Goal: Task Accomplishment & Management: Manage account settings

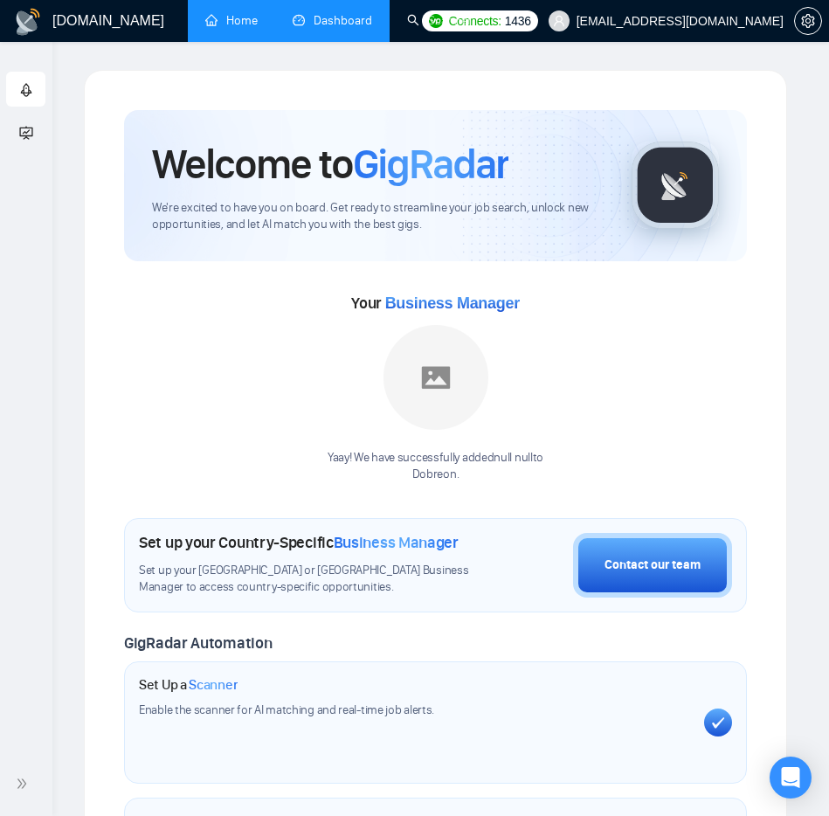
click at [342, 17] on link "Dashboard" at bounding box center [332, 20] width 79 height 15
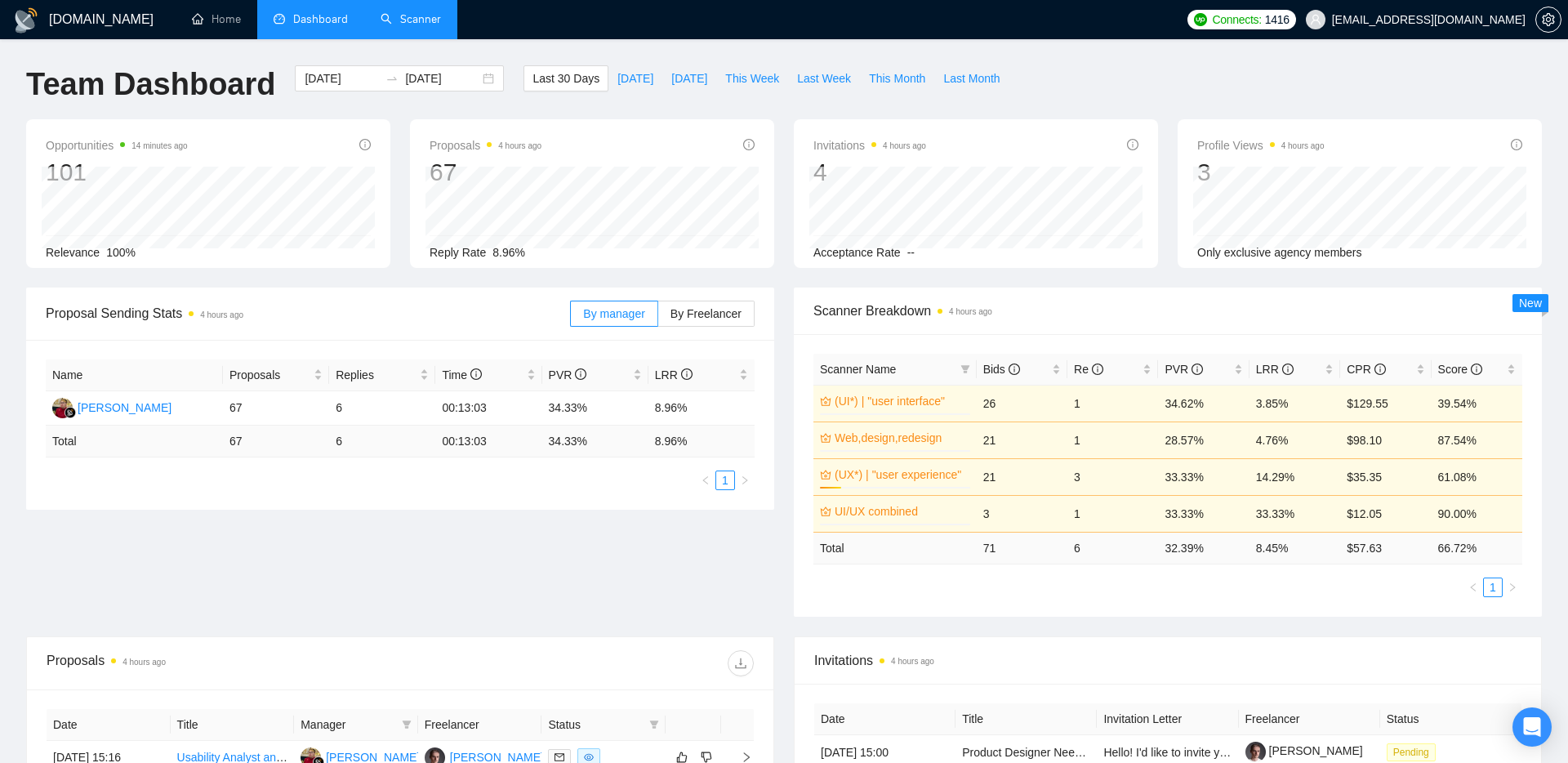
click at [395, 20] on link "Scanner" at bounding box center [410, 19] width 61 height 14
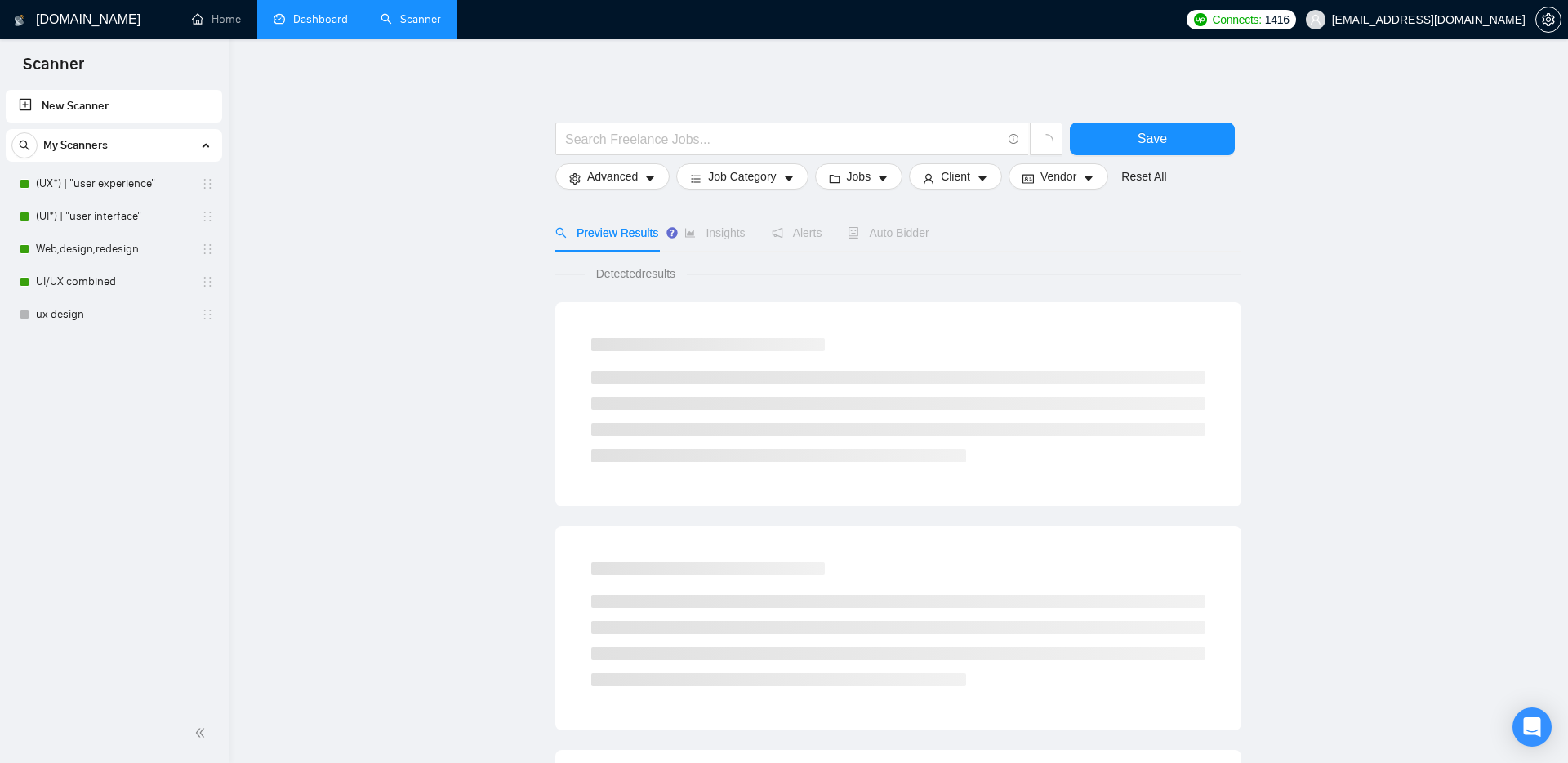
click at [319, 22] on link "Dashboard" at bounding box center [310, 19] width 74 height 14
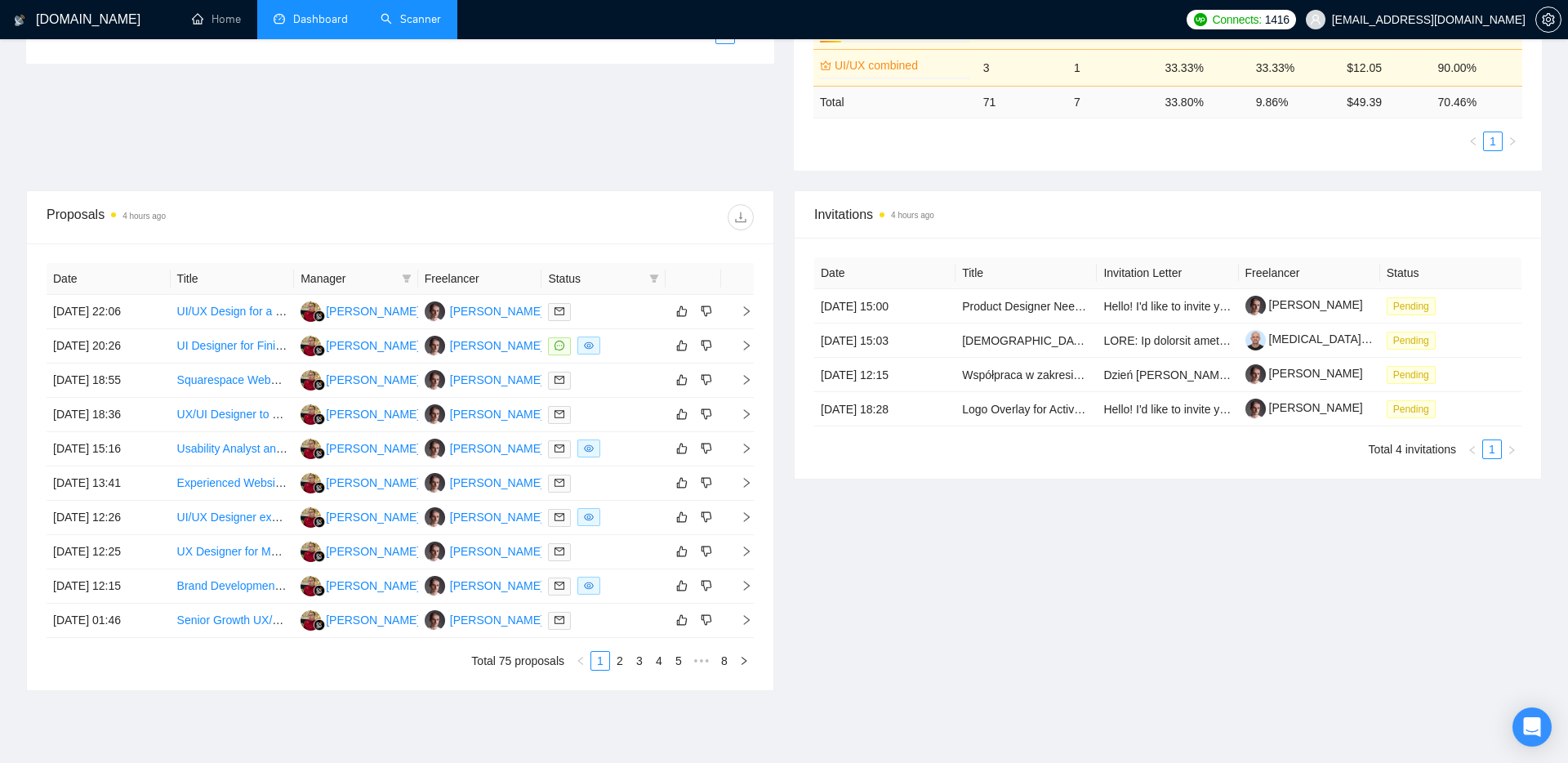
scroll to position [519, 0]
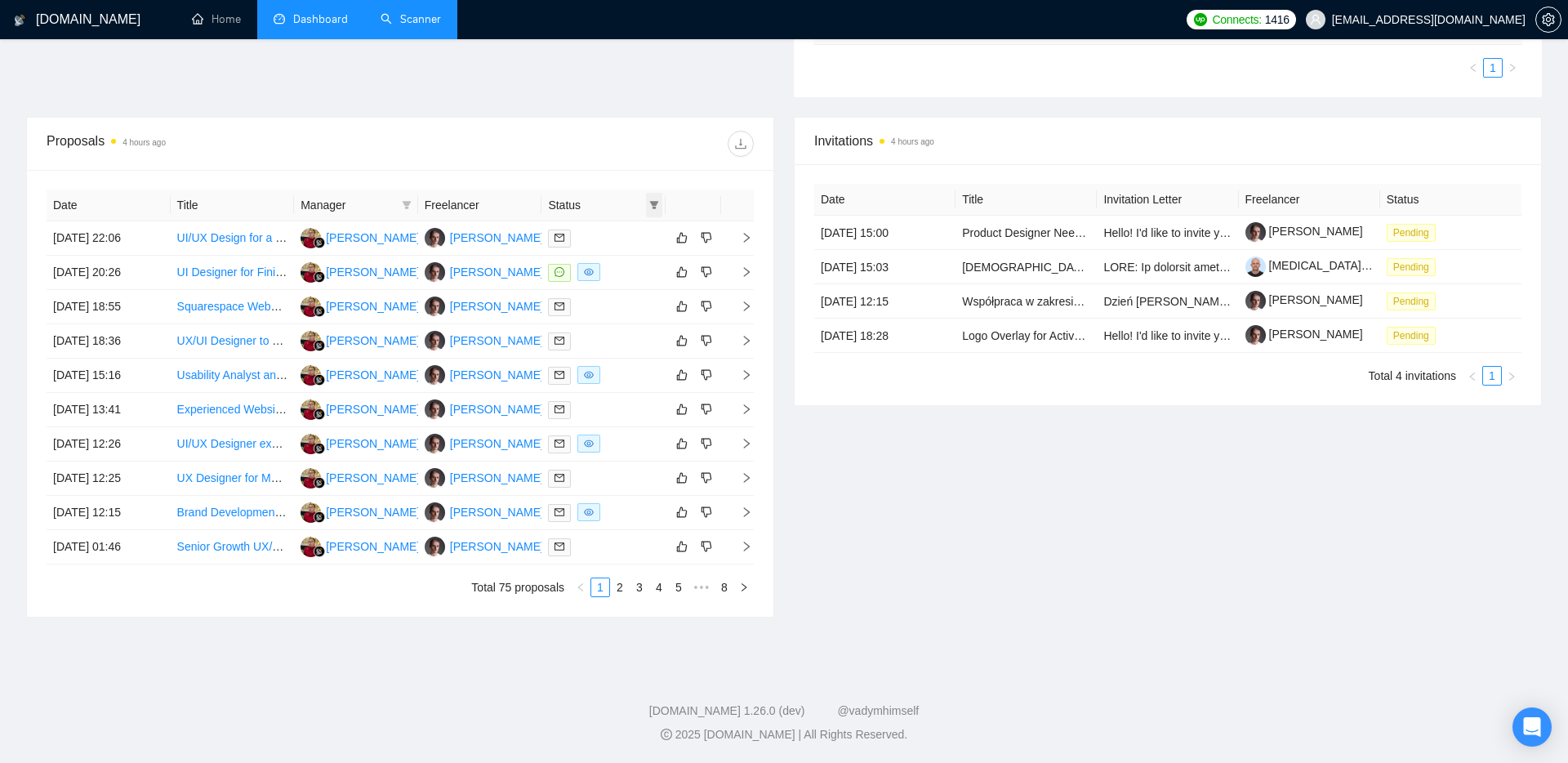
click at [655, 203] on icon "filter" at bounding box center [655, 205] width 9 height 8
click at [593, 235] on span "Chat" at bounding box center [602, 236] width 31 height 13
checkbox input "true"
click at [640, 293] on span "OK" at bounding box center [640, 295] width 16 height 18
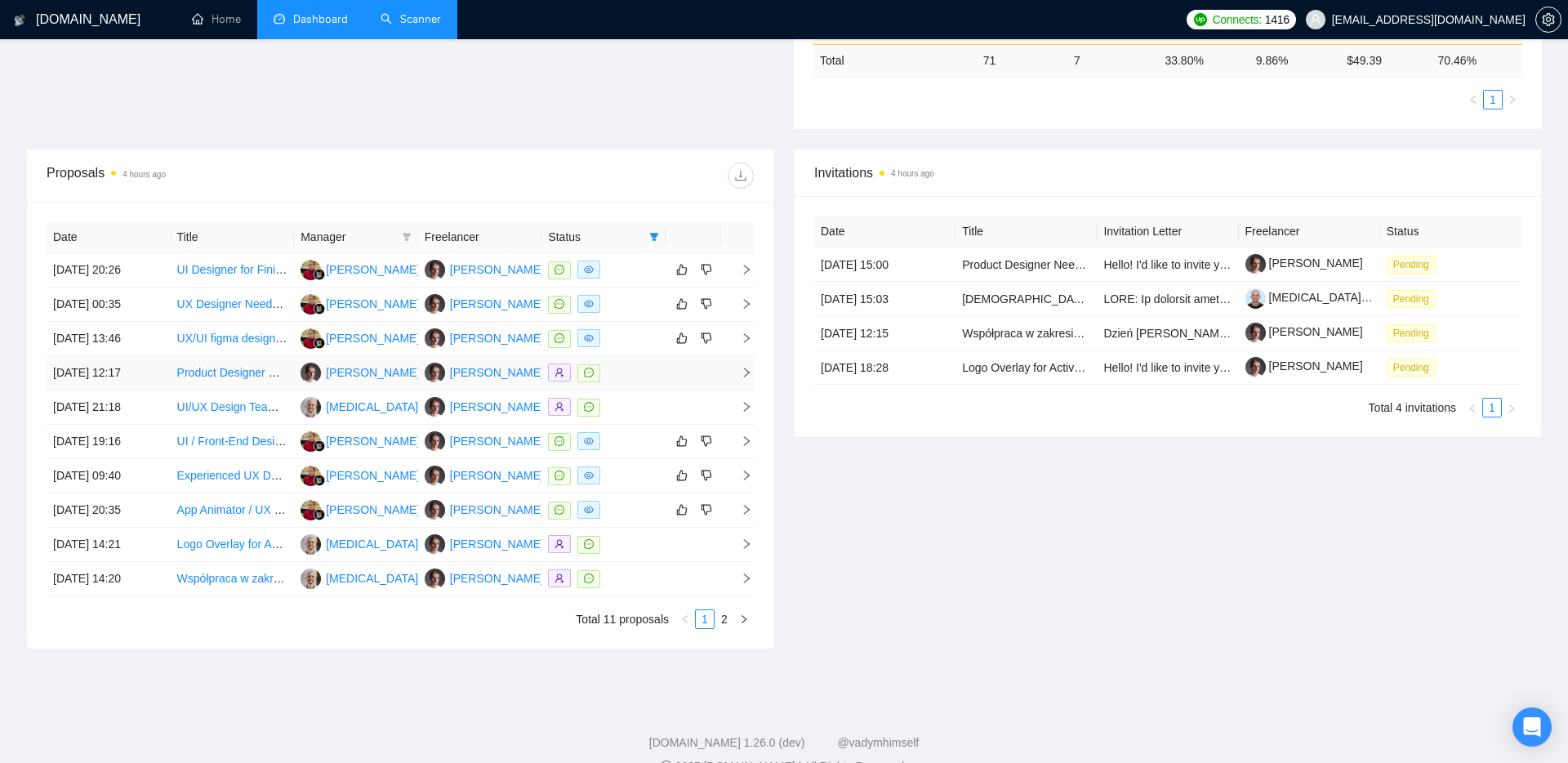
scroll to position [489, 0]
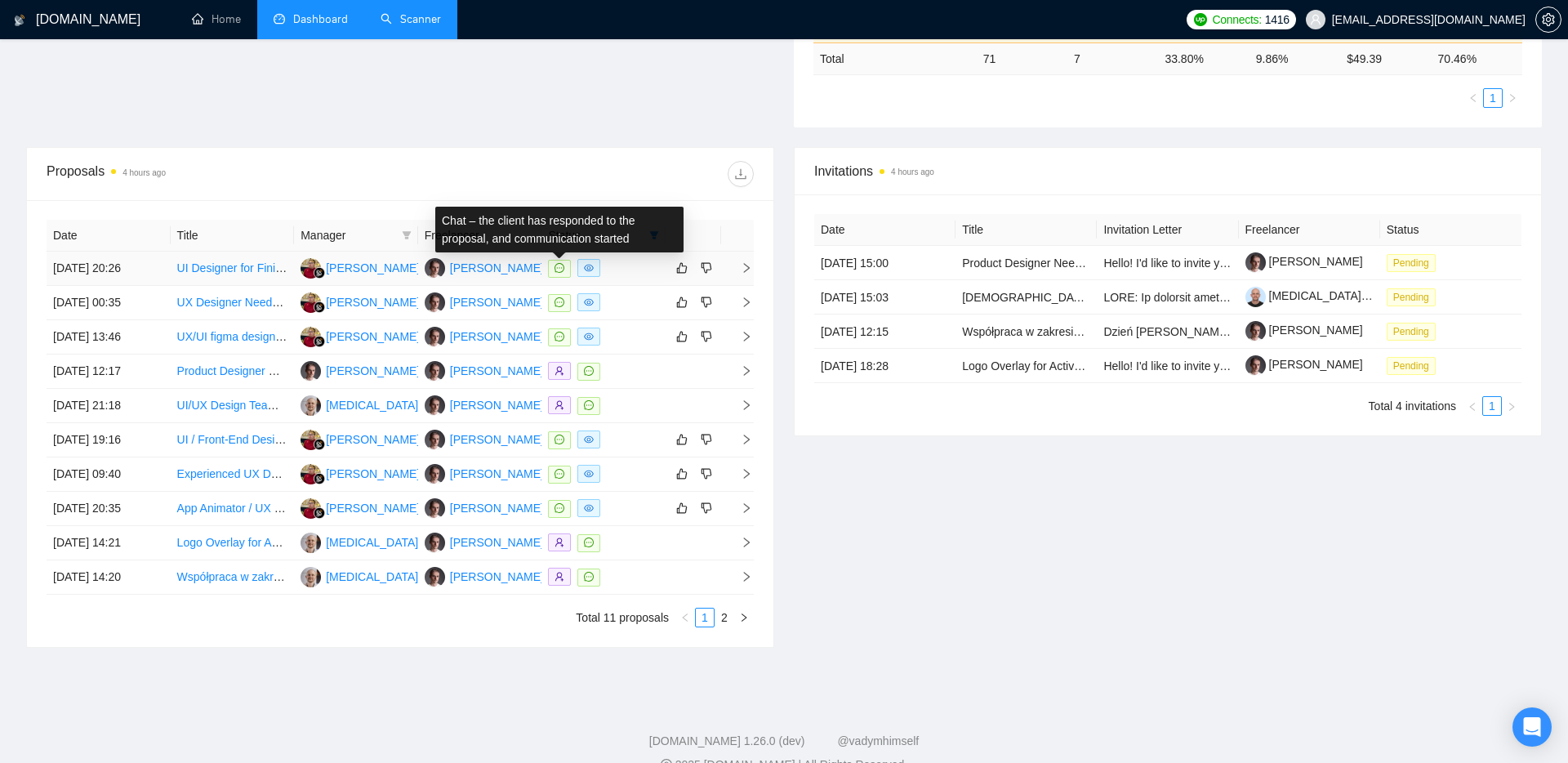
click at [557, 267] on icon "message" at bounding box center [559, 267] width 9 height 9
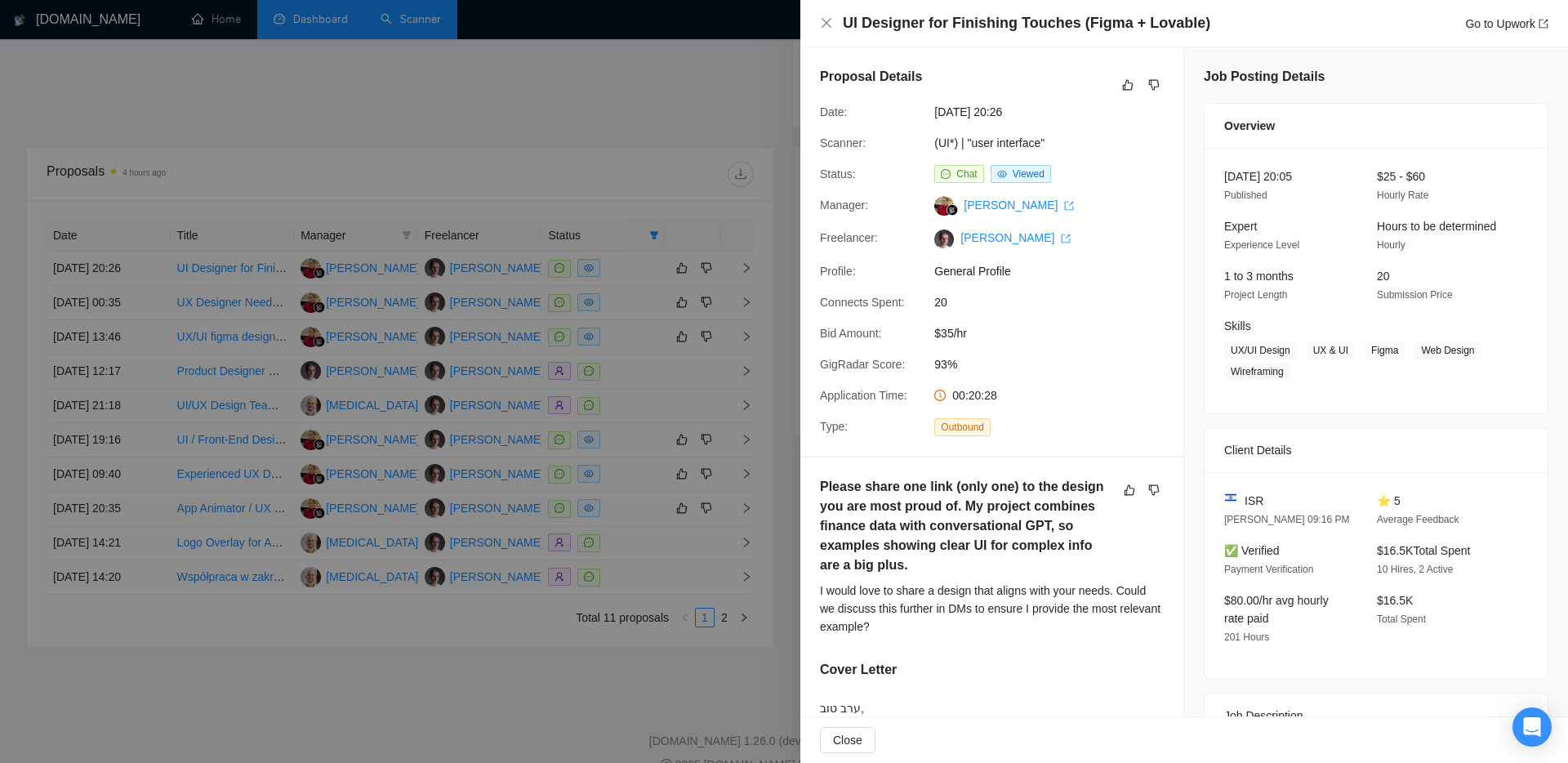
click at [558, 165] on div at bounding box center [784, 382] width 1568 height 763
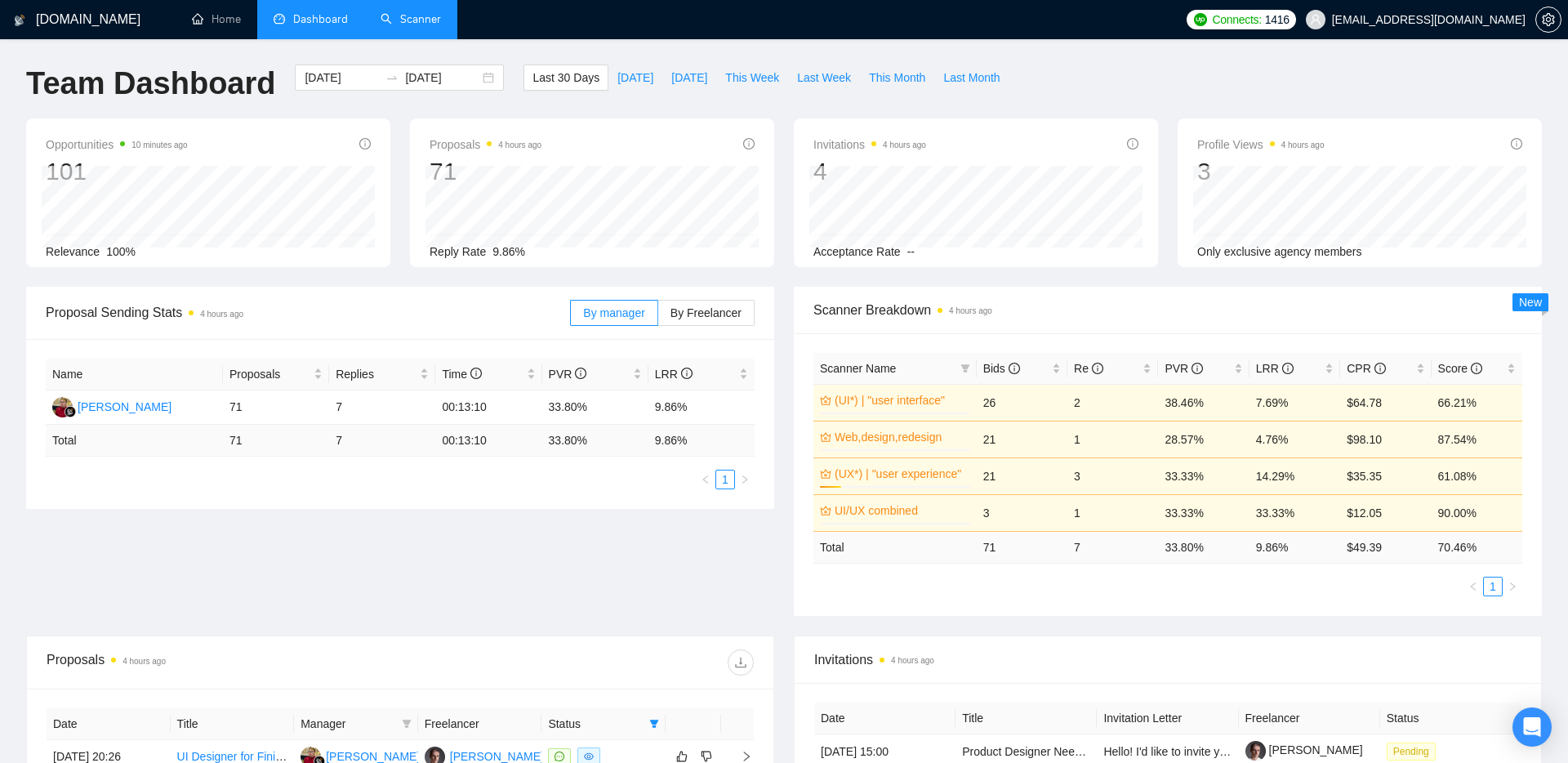
scroll to position [0, 0]
click at [774, 590] on ul "1" at bounding box center [1168, 586] width 709 height 20
click at [408, 12] on link "Scanner" at bounding box center [410, 19] width 61 height 14
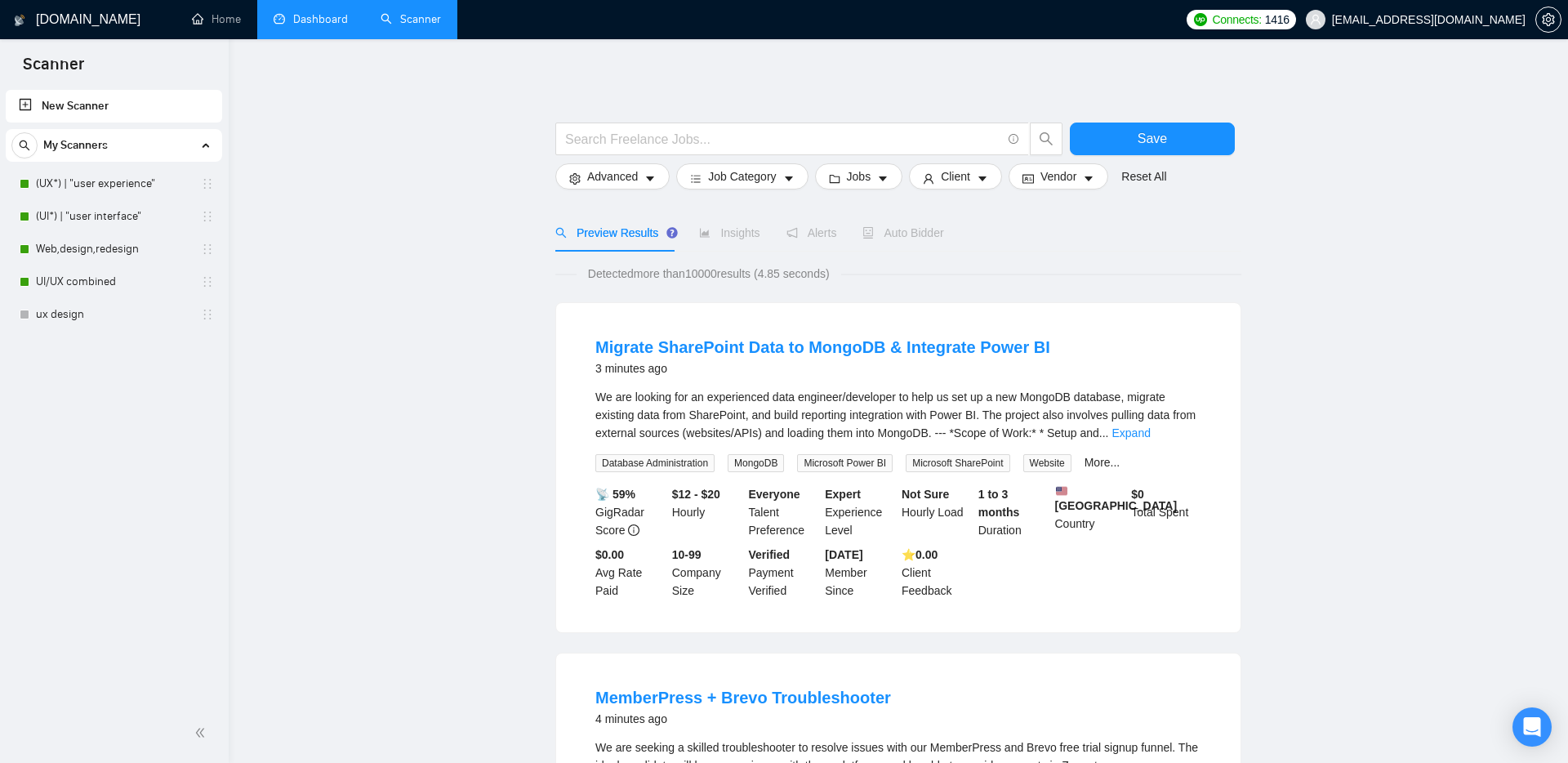
click at [300, 22] on link "Dashboard" at bounding box center [310, 19] width 74 height 14
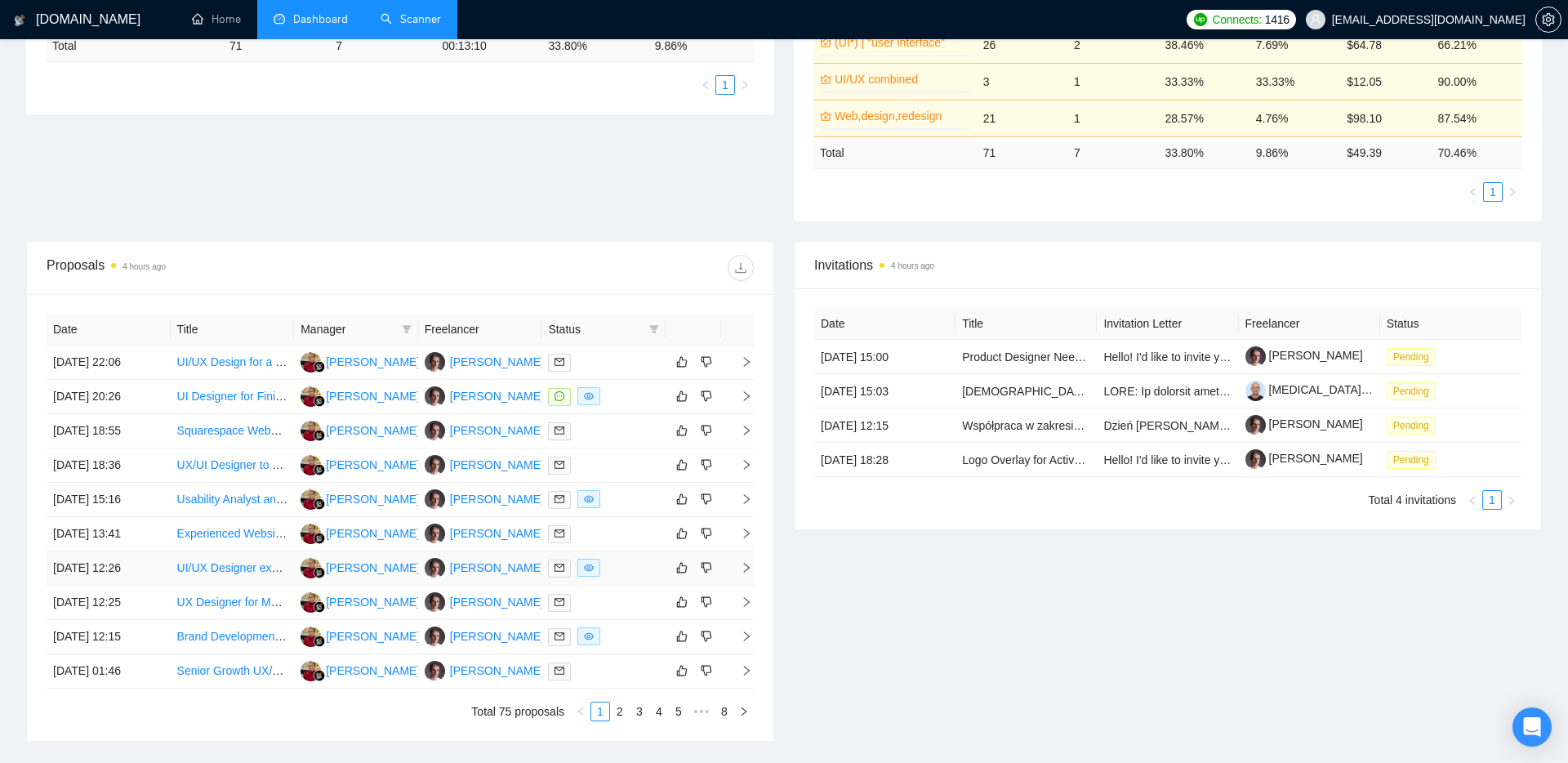
scroll to position [396, 0]
click at [652, 321] on span at bounding box center [654, 327] width 16 height 24
click at [598, 368] on li "Chat" at bounding box center [612, 358] width 98 height 26
checkbox input "true"
click at [645, 415] on span "OK" at bounding box center [640, 417] width 16 height 18
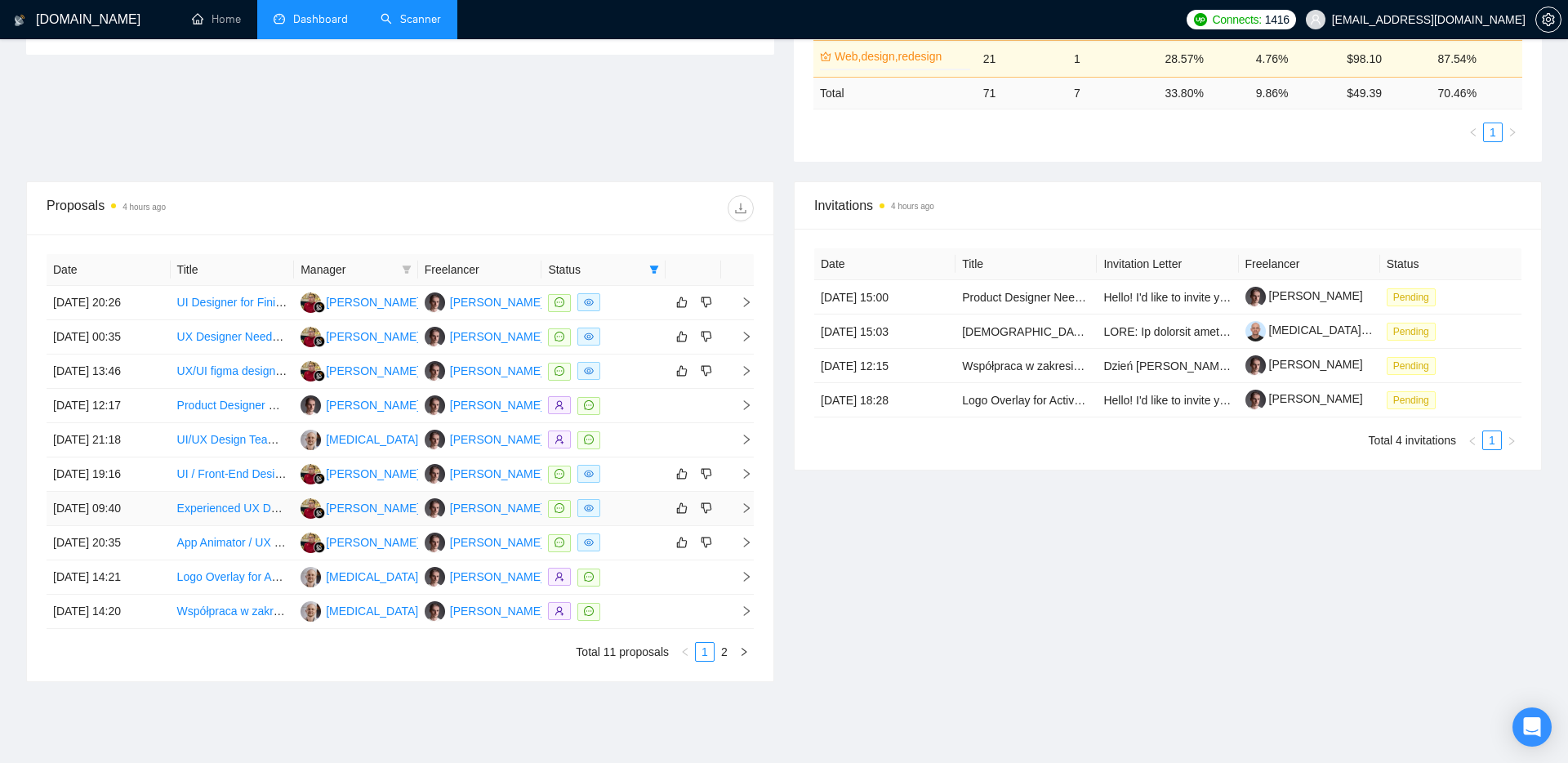
scroll to position [458, 0]
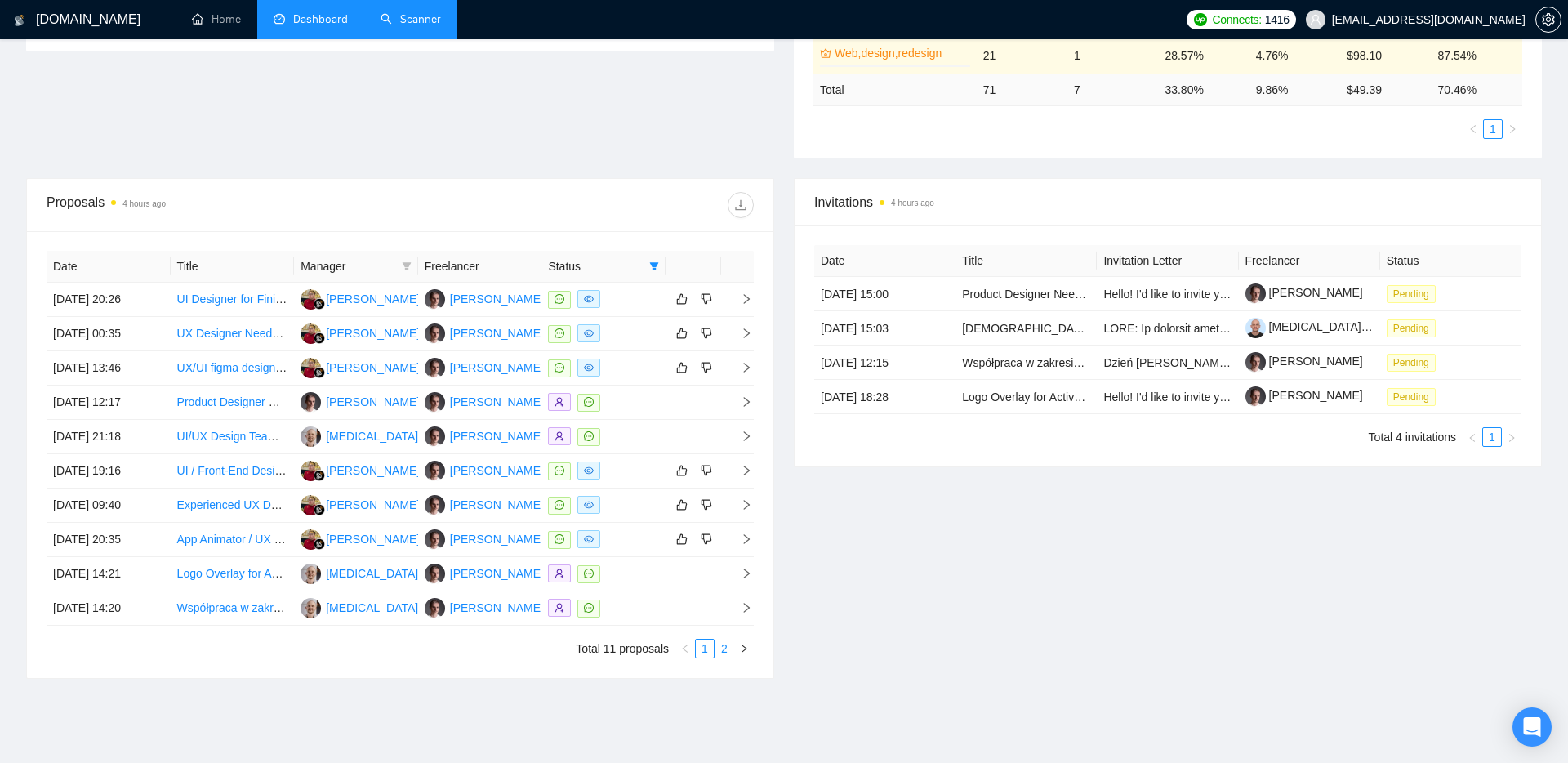
click at [722, 645] on link "2" at bounding box center [724, 648] width 18 height 18
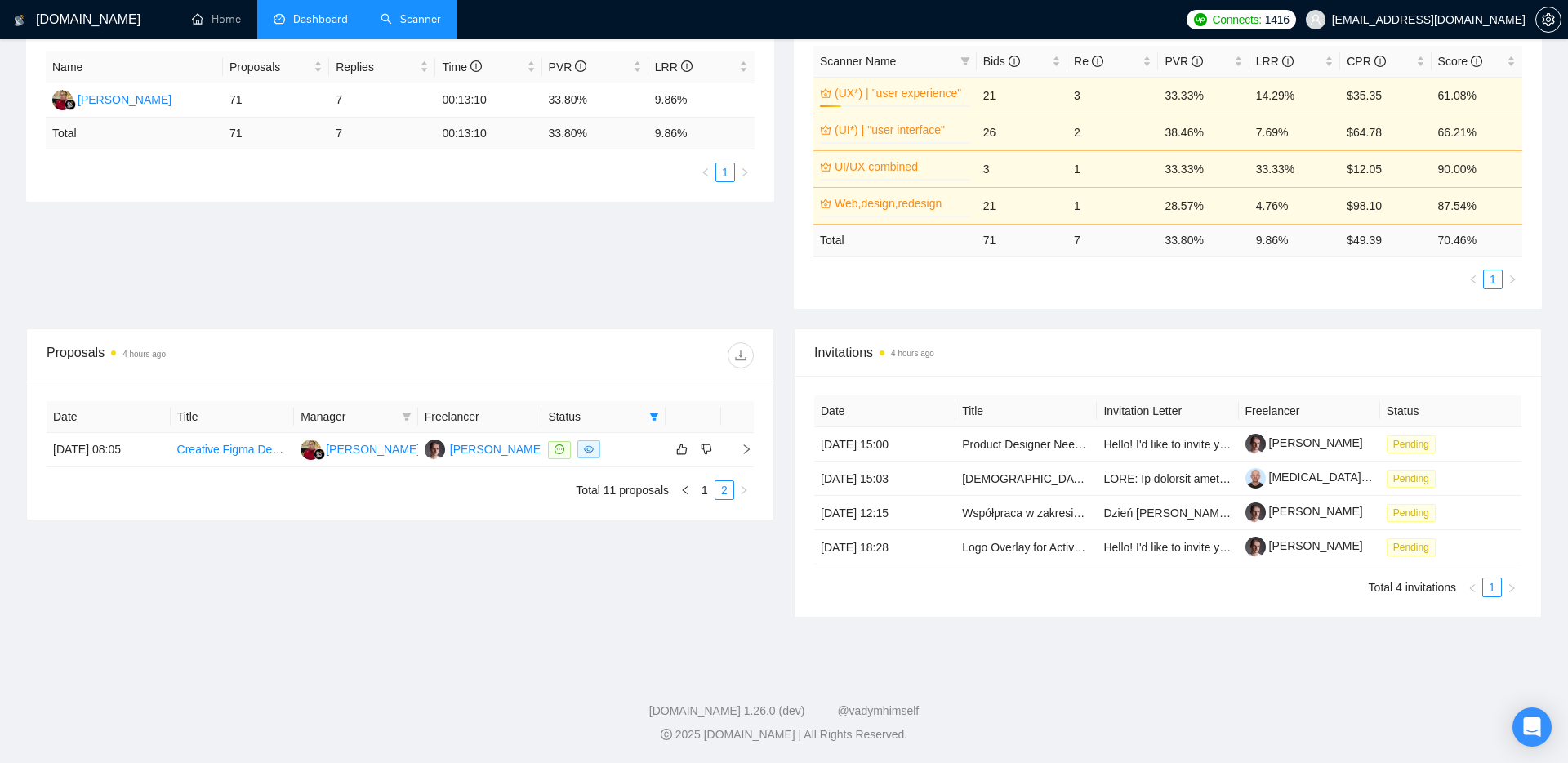
scroll to position [308, 0]
click at [749, 443] on icon "right" at bounding box center [746, 449] width 11 height 11
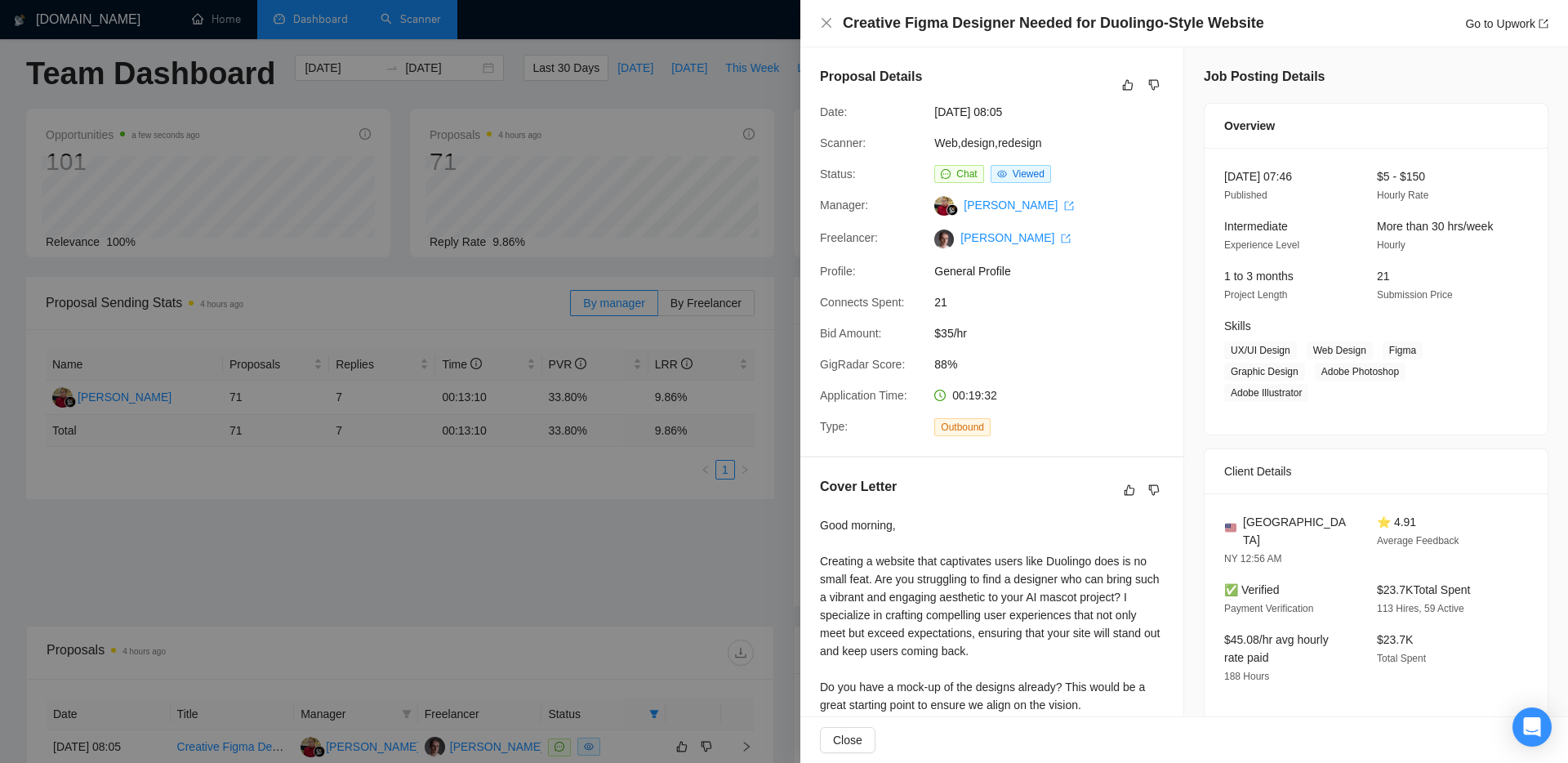
scroll to position [0, 0]
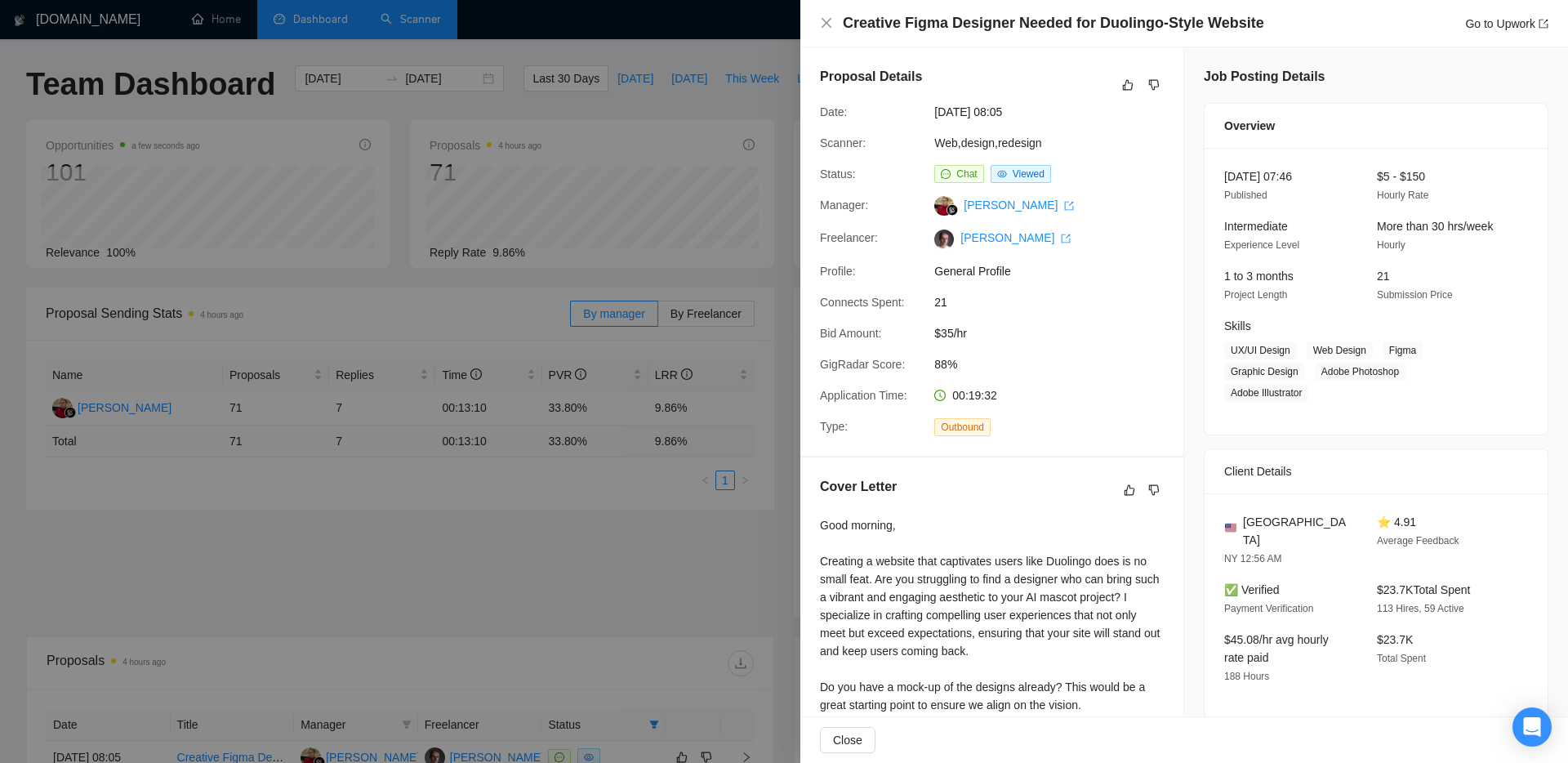
click at [635, 541] on div at bounding box center [784, 382] width 1568 height 763
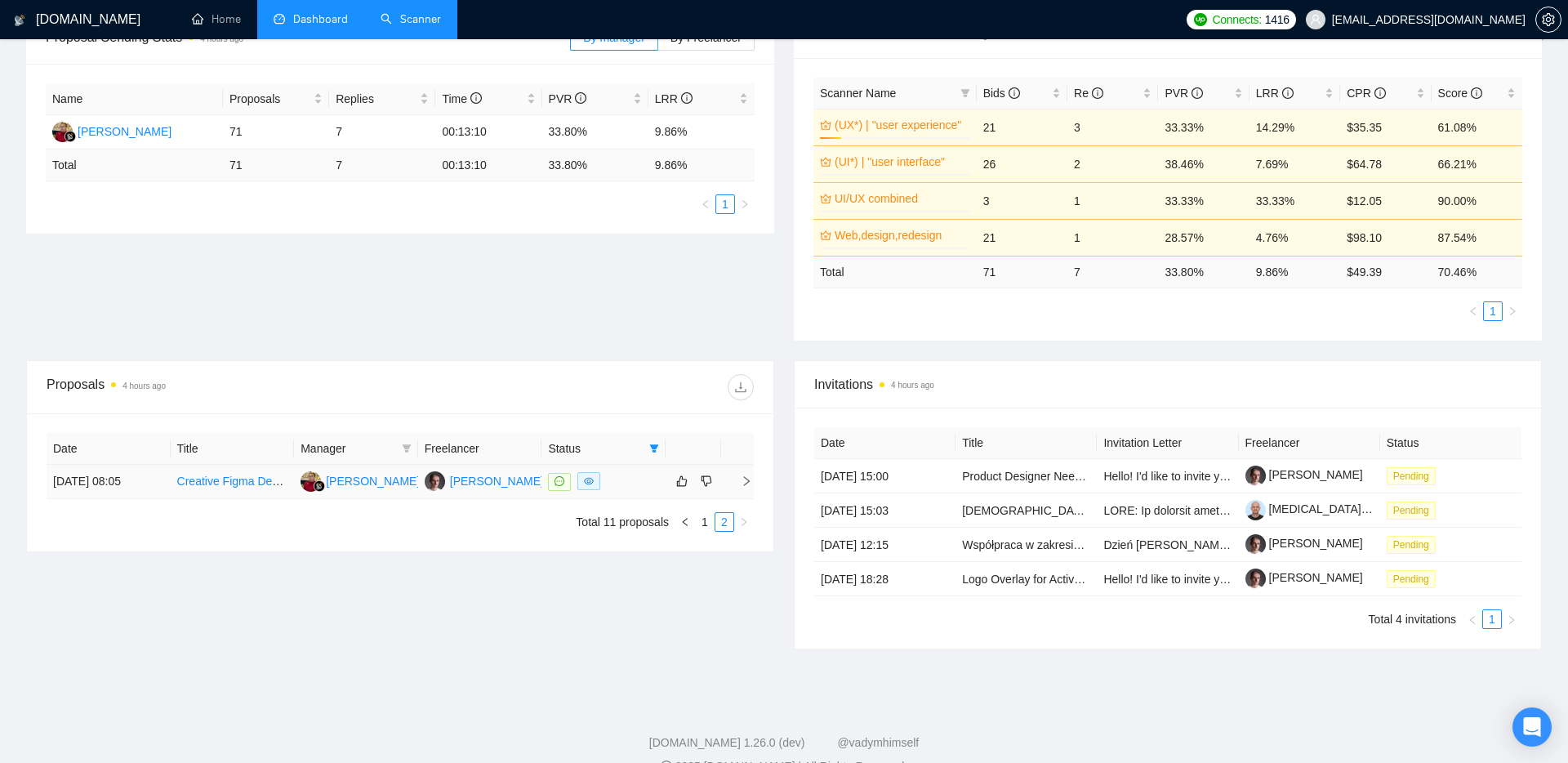
scroll to position [306, 0]
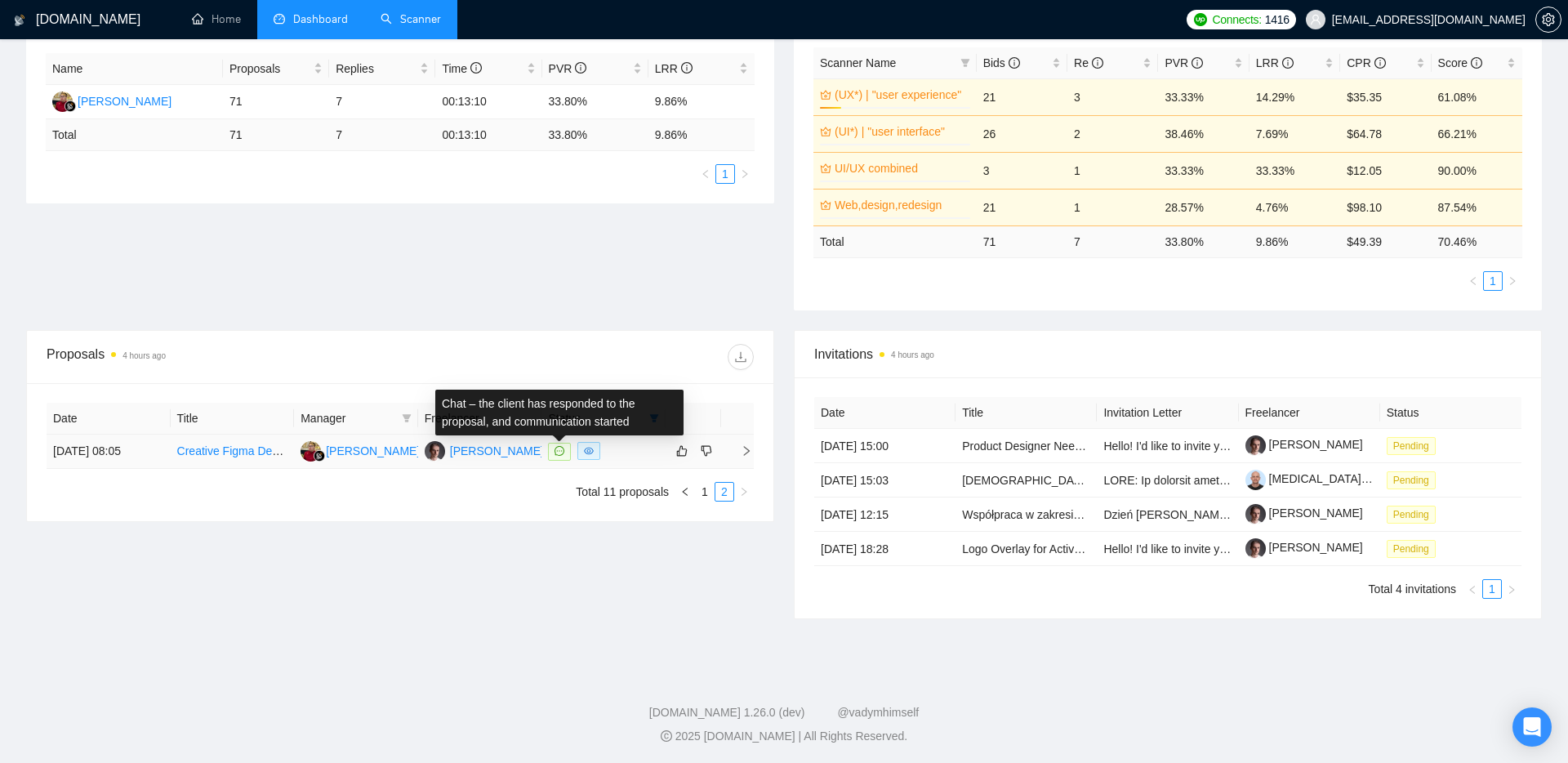
click at [554, 448] on icon "message" at bounding box center [559, 451] width 9 height 9
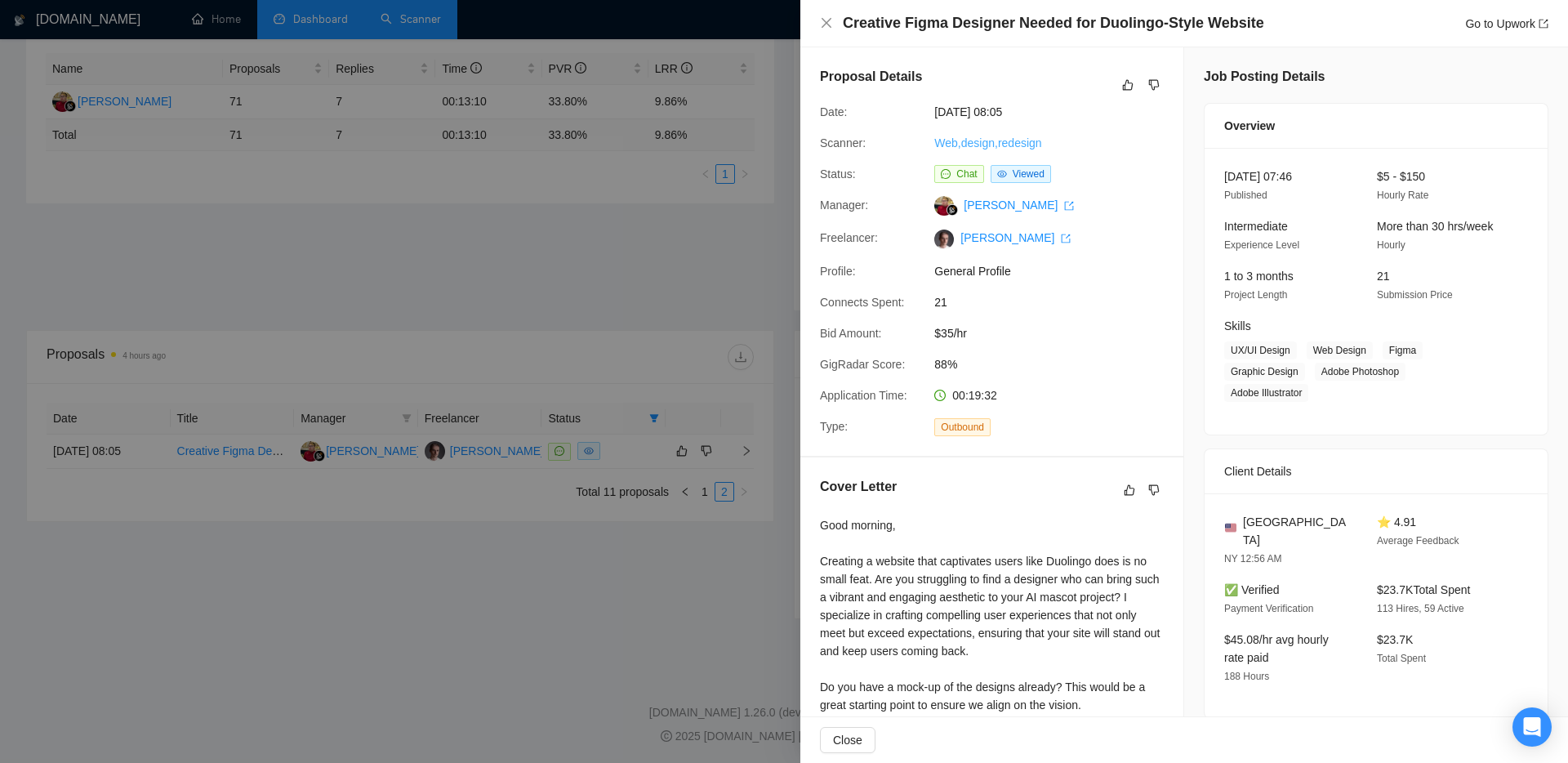
click at [774, 140] on link "Web,design,redesign" at bounding box center [987, 143] width 107 height 13
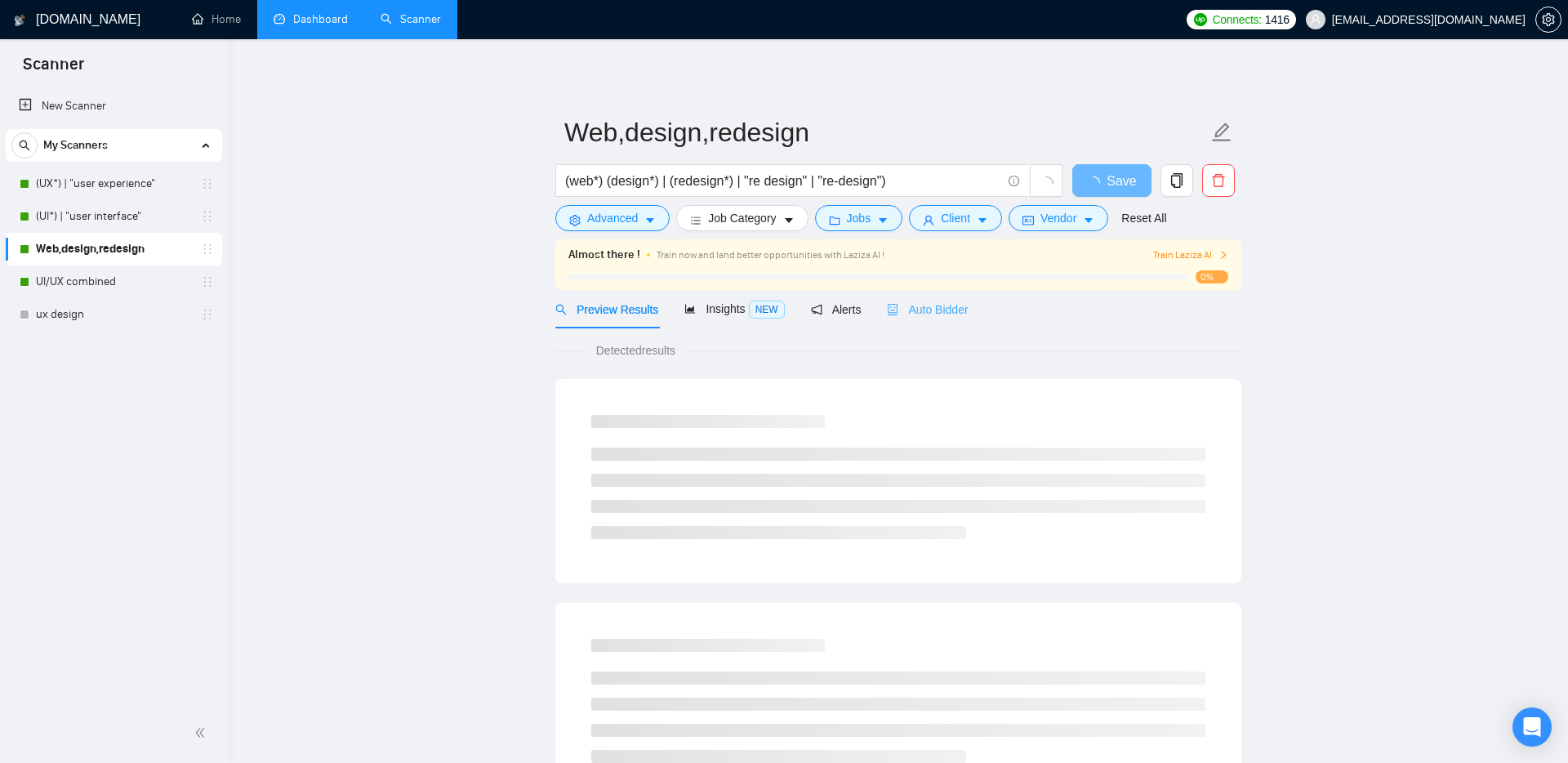
click at [774, 319] on div "Auto Bidder" at bounding box center [927, 309] width 80 height 38
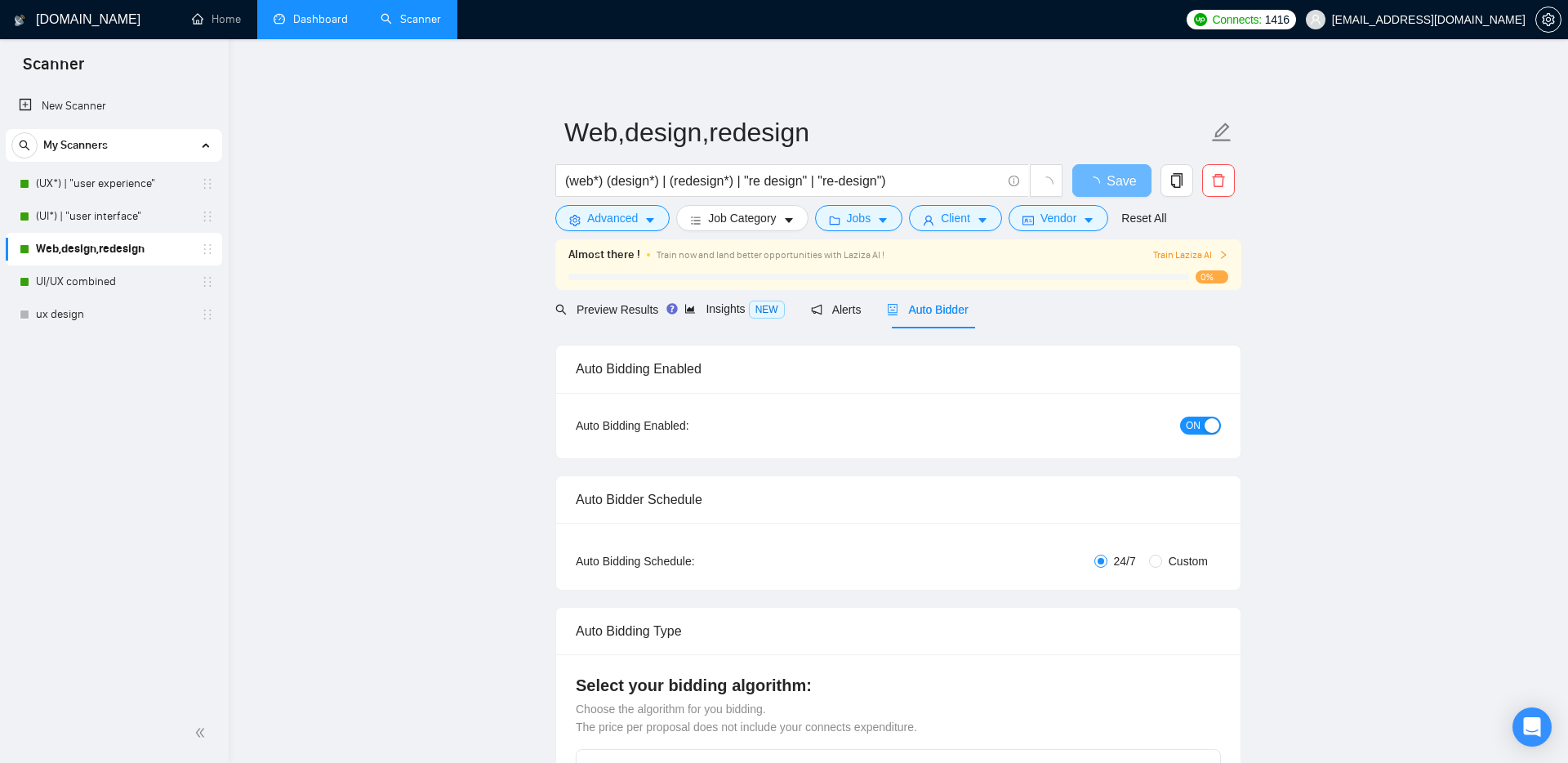
checkbox input "true"
click at [774, 425] on button "ON" at bounding box center [1201, 425] width 41 height 18
click at [774, 183] on span "Save" at bounding box center [1111, 181] width 29 height 21
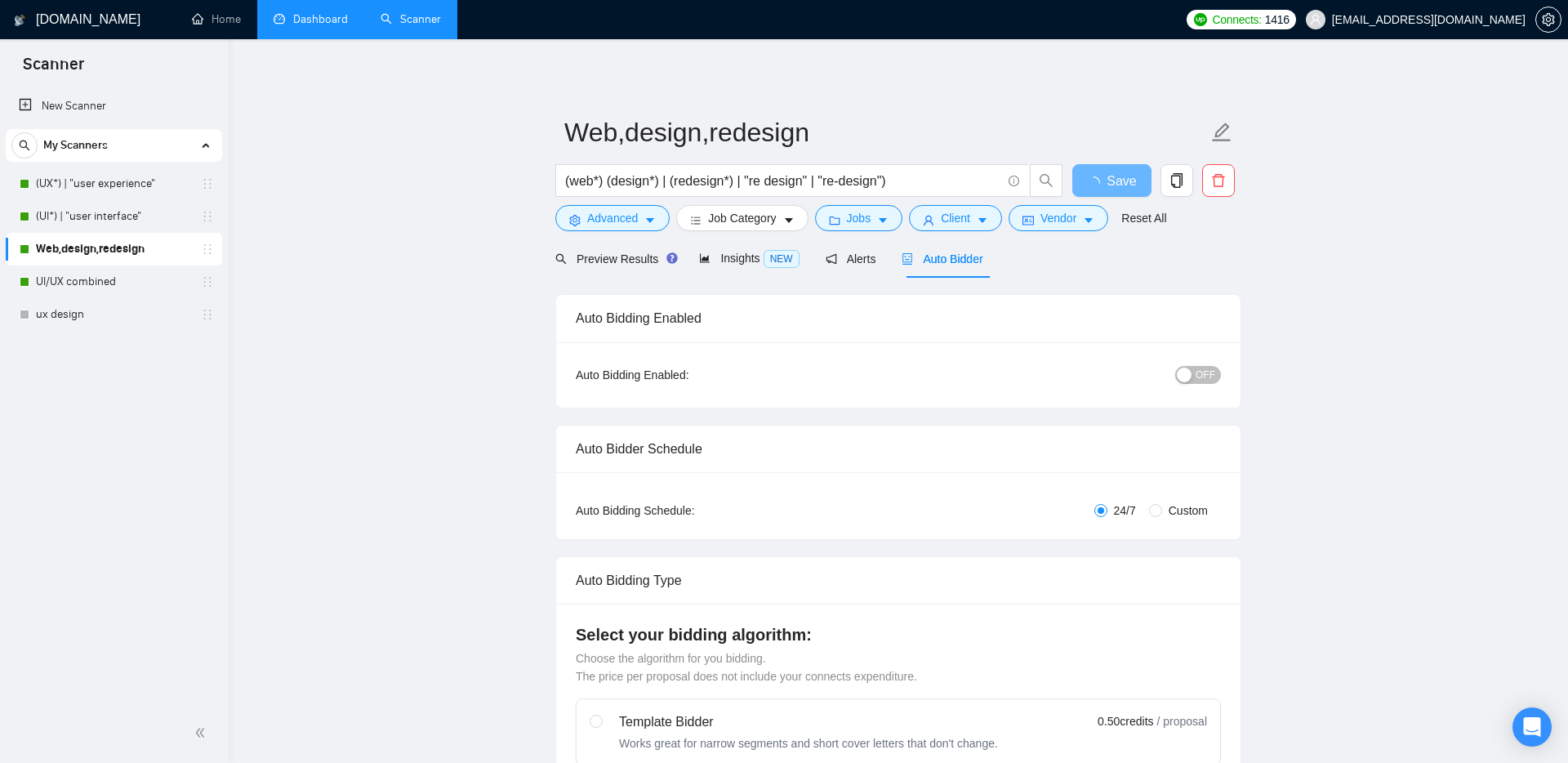
click at [304, 26] on link "Dashboard" at bounding box center [310, 19] width 74 height 14
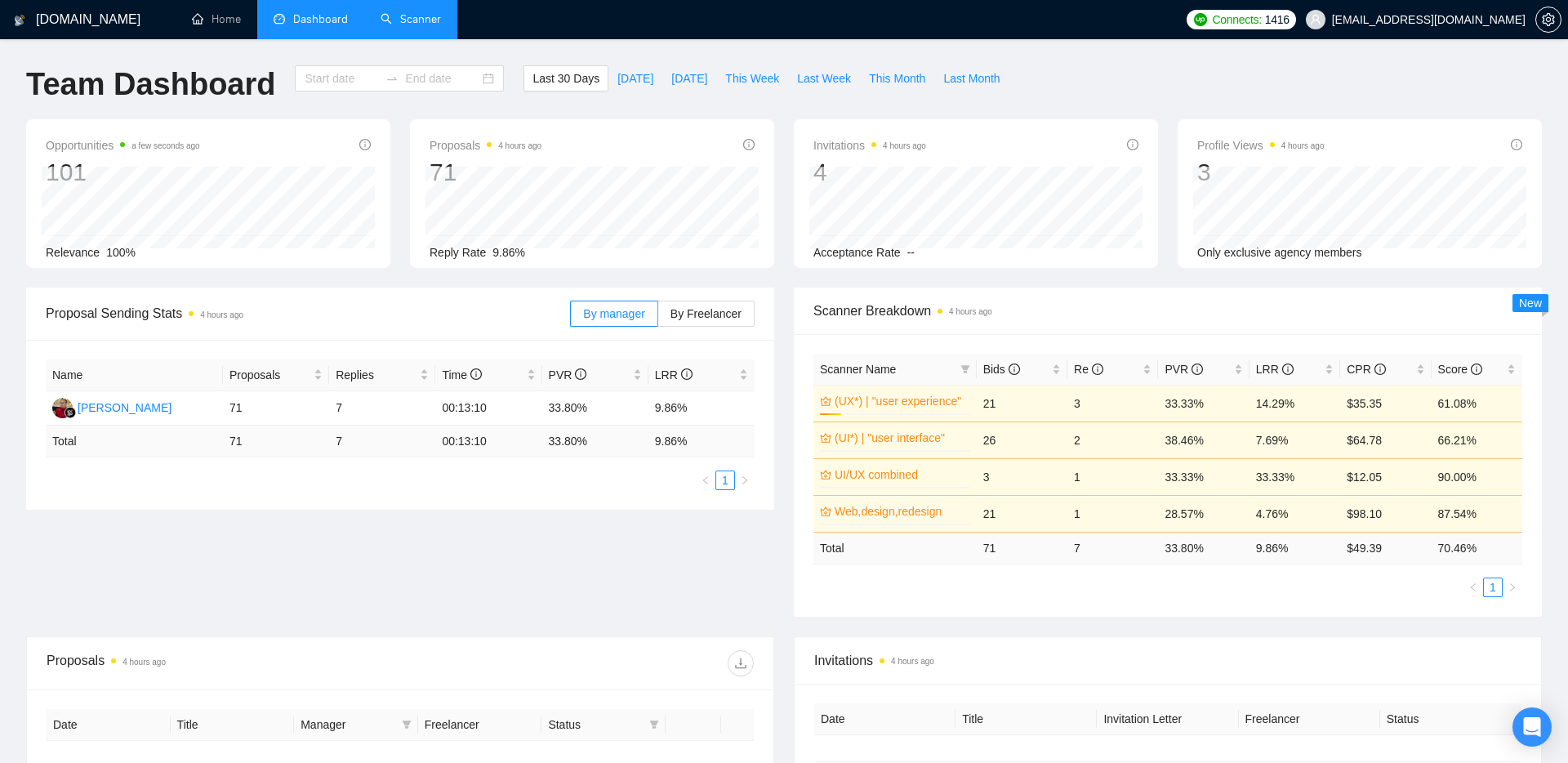
type input "[DATE]"
